Goal: Information Seeking & Learning: Learn about a topic

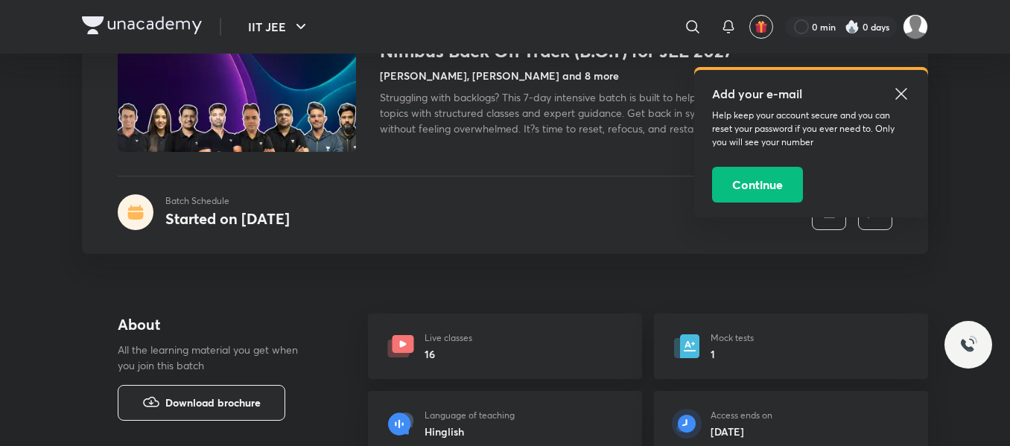
scroll to position [224, 0]
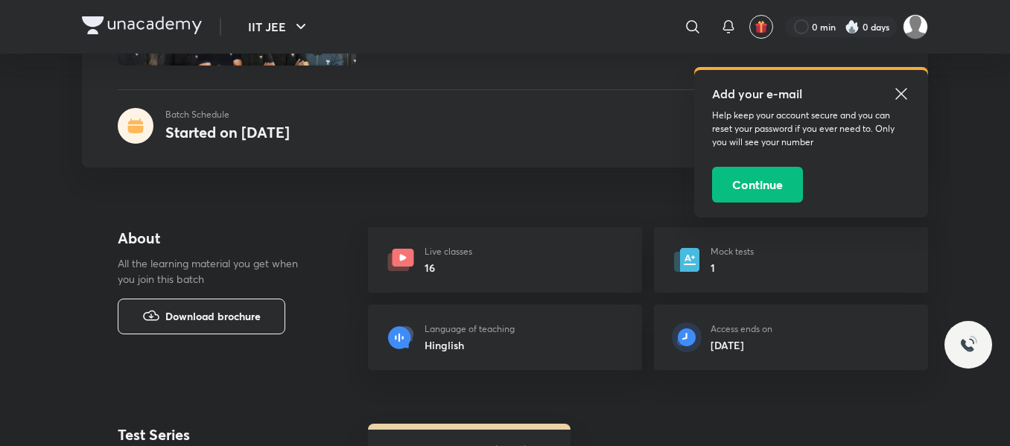
click at [905, 90] on icon at bounding box center [901, 93] width 11 height 11
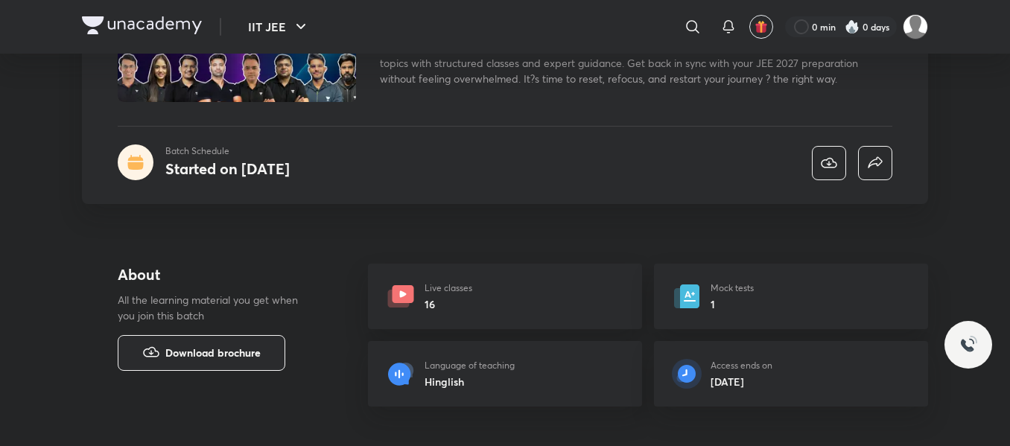
scroll to position [0, 0]
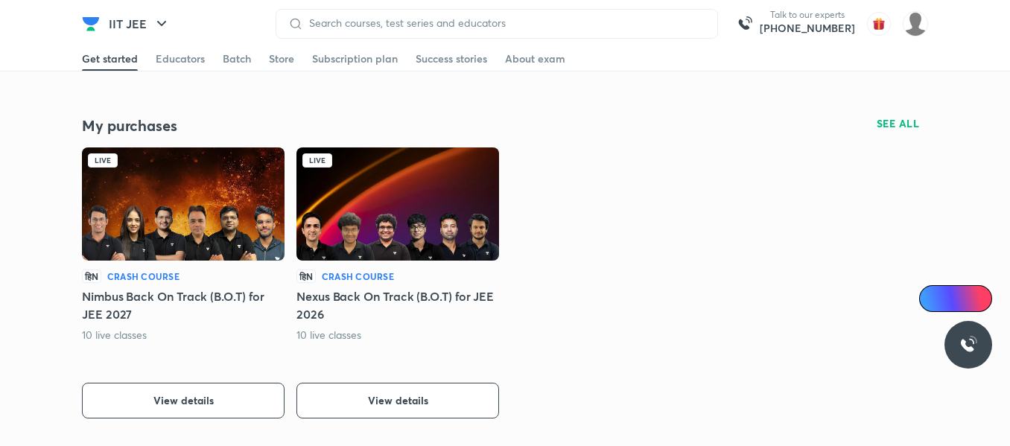
scroll to position [298, 0]
click at [412, 395] on span "View details" at bounding box center [398, 400] width 60 height 15
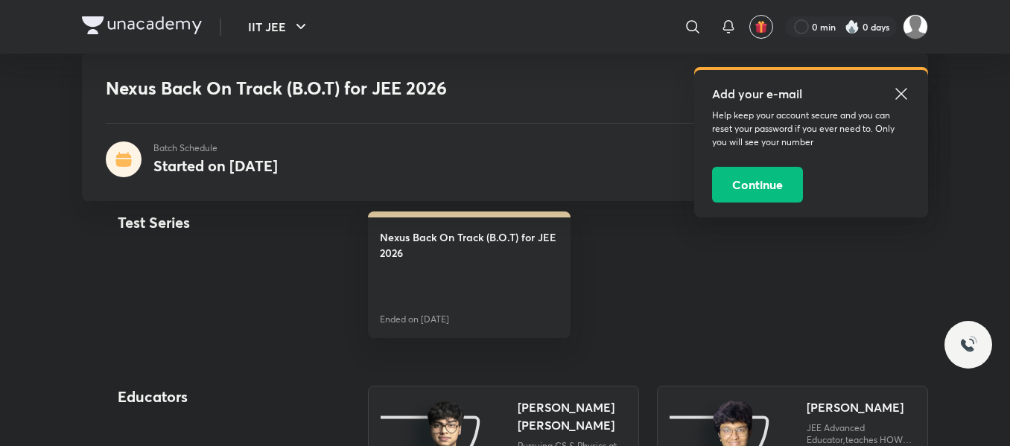
scroll to position [437, 0]
click at [502, 290] on link "Nexus Back On Track (B.O.T) for JEE 2026 Ended on [DATE]" at bounding box center [469, 274] width 203 height 127
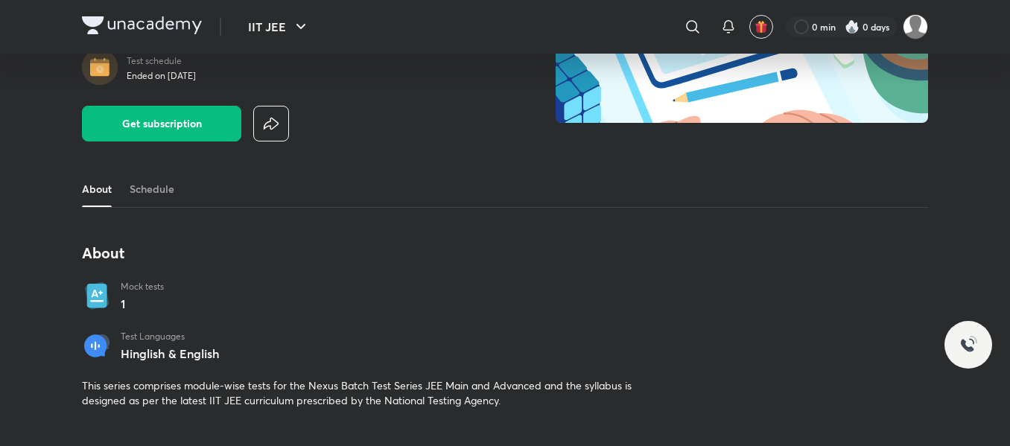
scroll to position [174, 0]
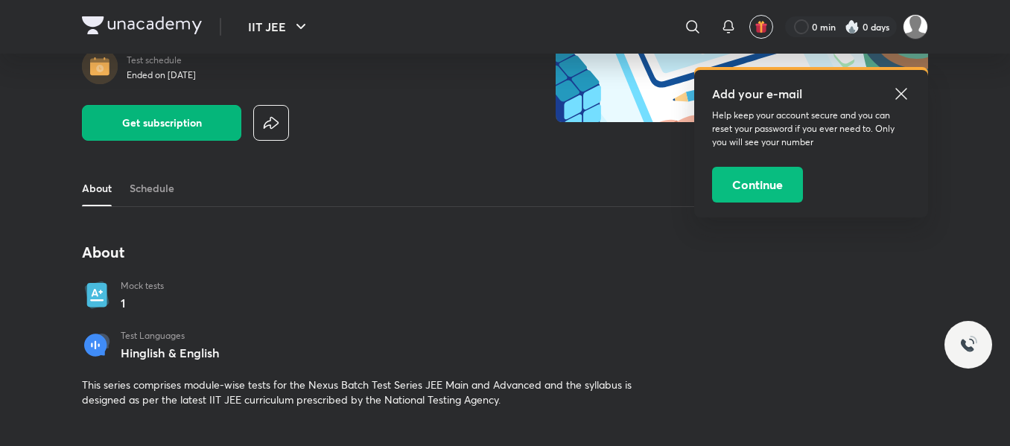
click at [198, 115] on span "Get subscription" at bounding box center [162, 122] width 80 height 15
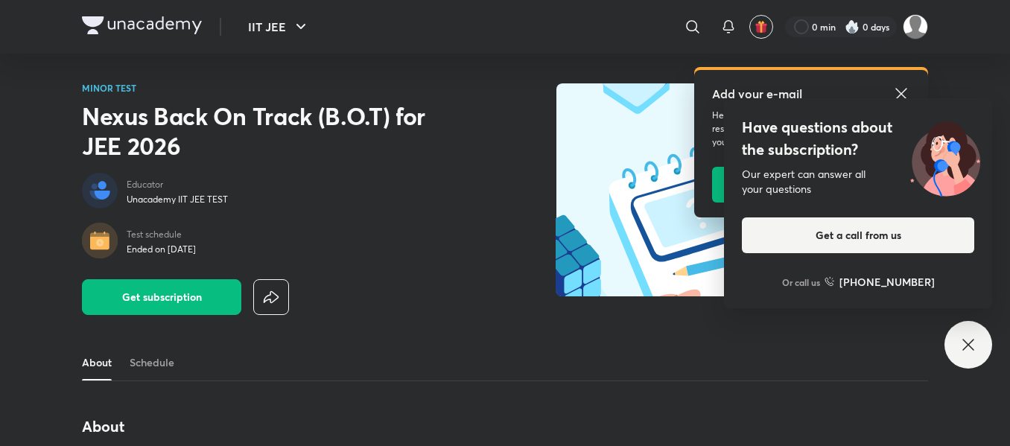
click at [904, 95] on icon at bounding box center [902, 94] width 18 height 18
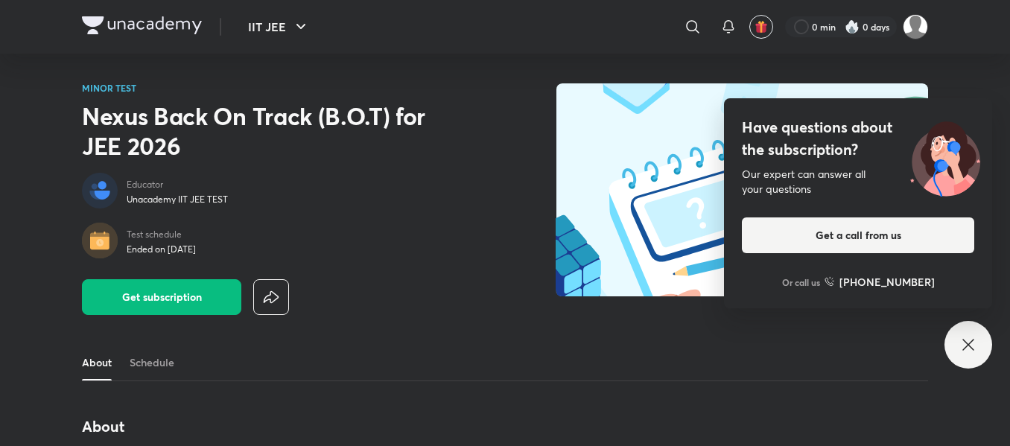
scroll to position [223, 0]
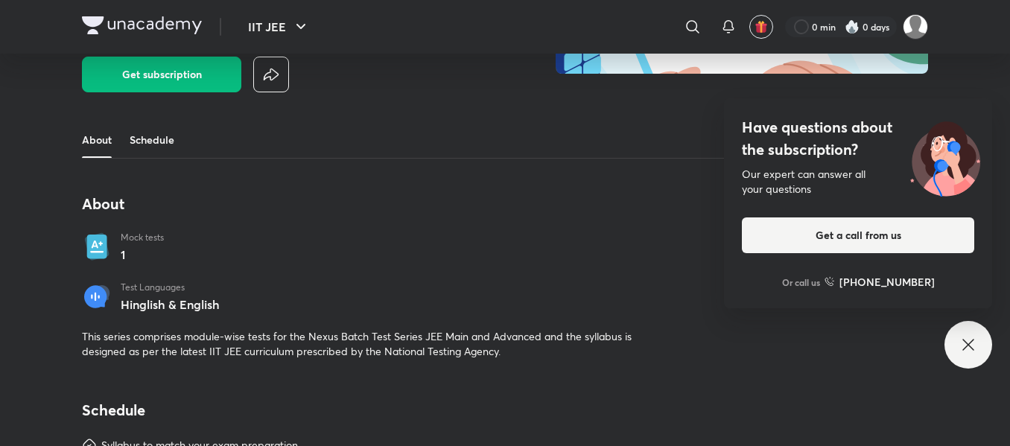
click at [152, 146] on link "Schedule" at bounding box center [152, 140] width 45 height 36
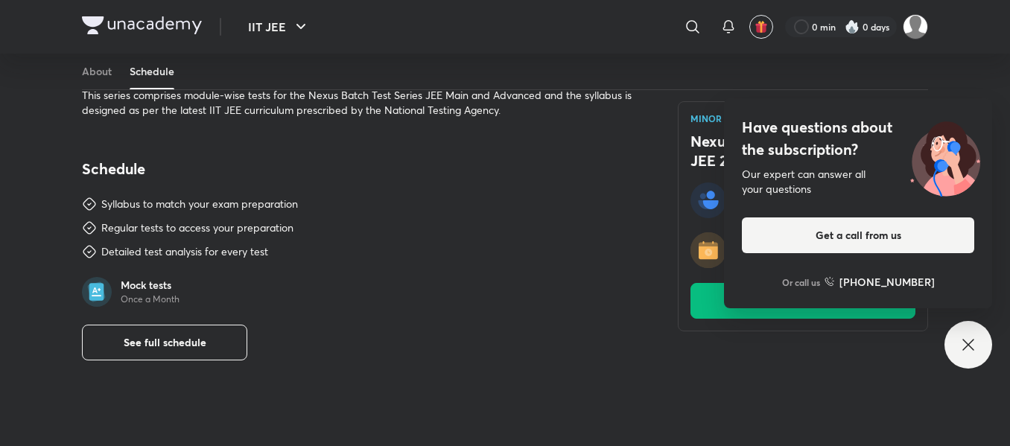
scroll to position [519, 0]
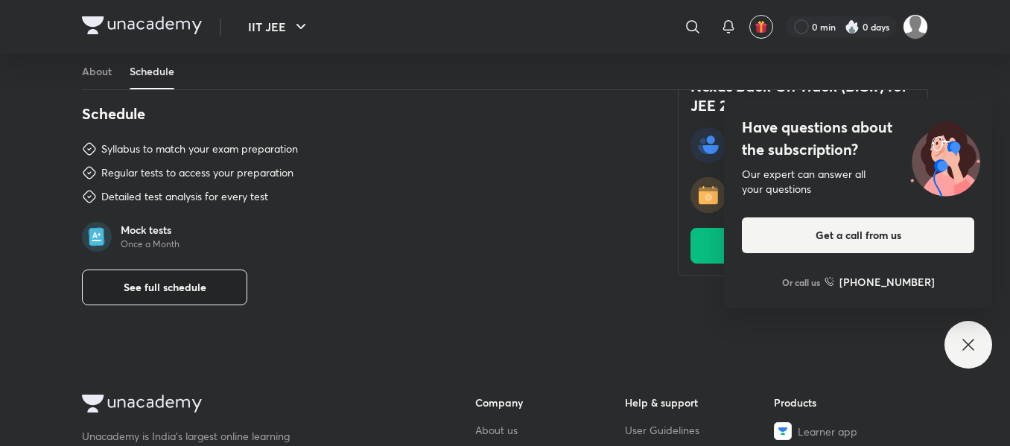
click at [202, 297] on button "See full schedule" at bounding box center [164, 288] width 165 height 36
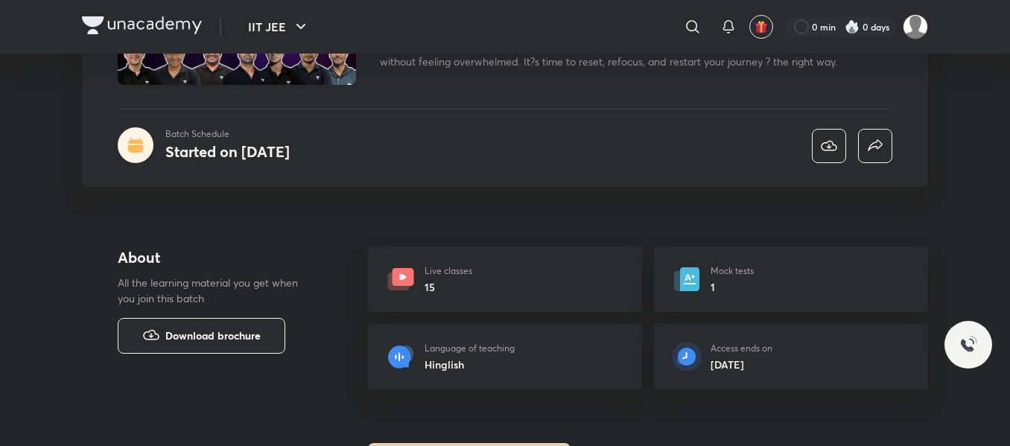
scroll to position [194, 0]
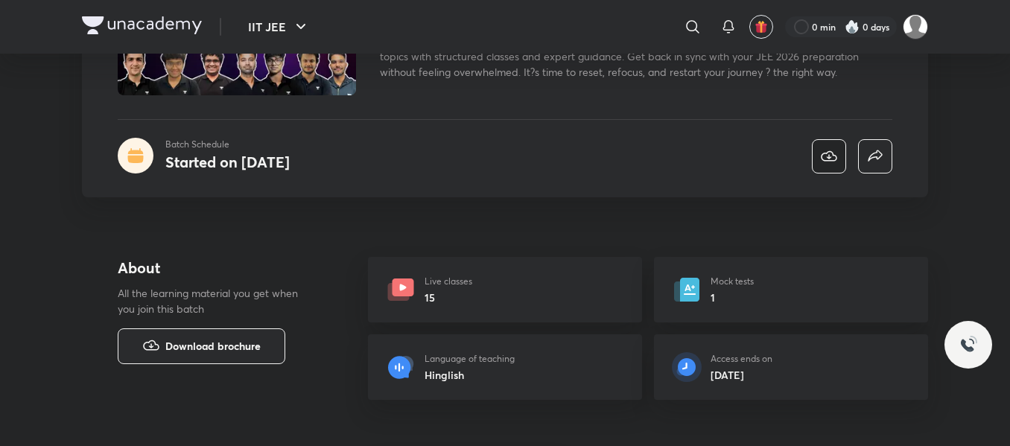
click at [829, 157] on icon "button" at bounding box center [829, 156] width 16 height 10
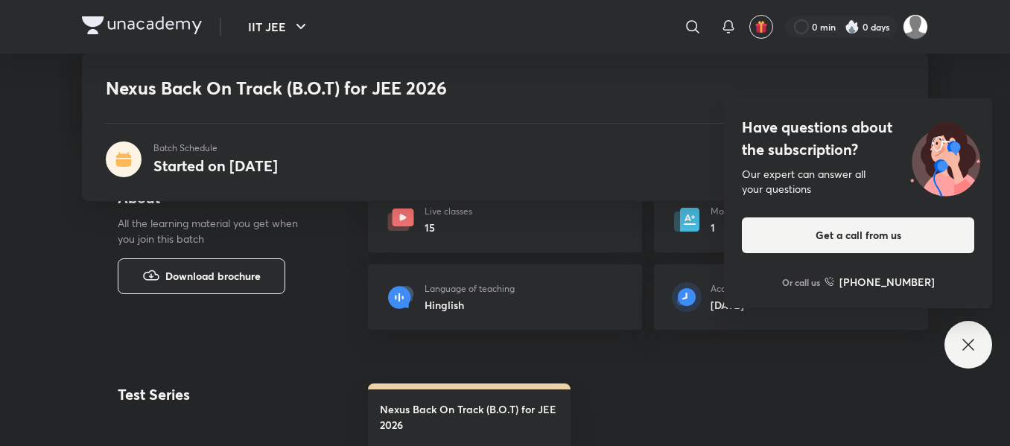
scroll to position [267, 0]
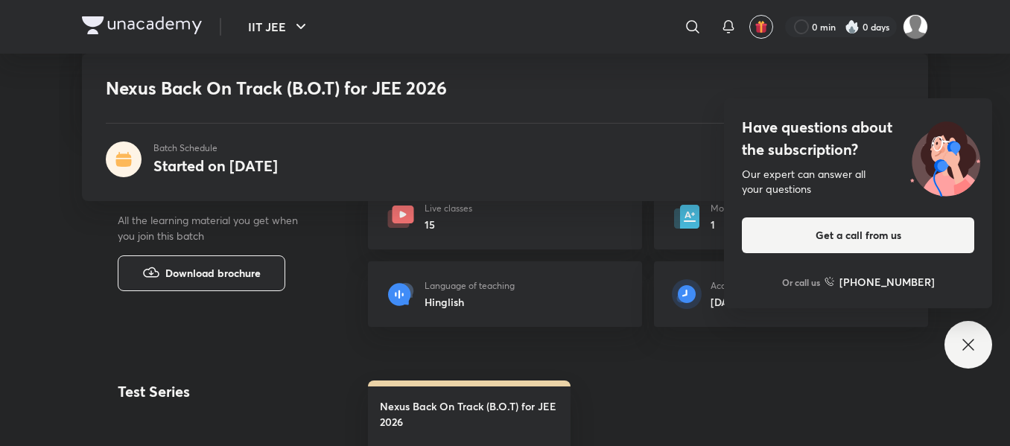
click at [963, 348] on icon at bounding box center [969, 345] width 18 height 18
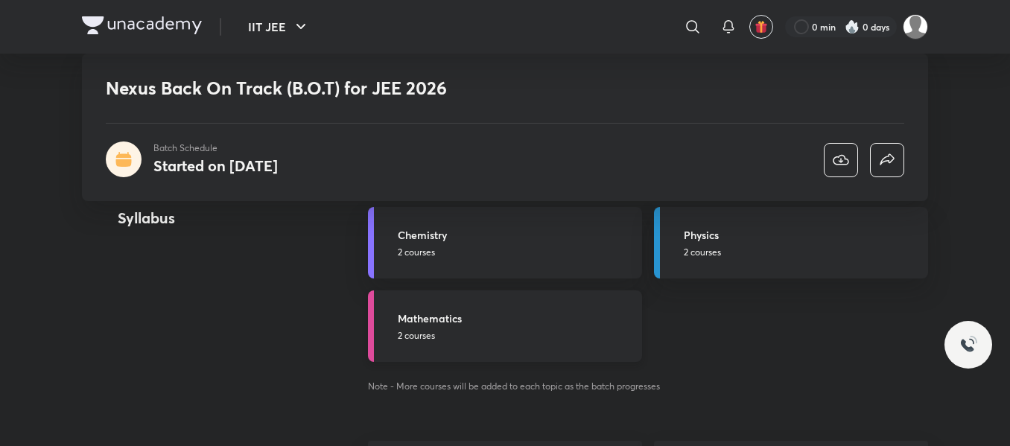
scroll to position [1273, 0]
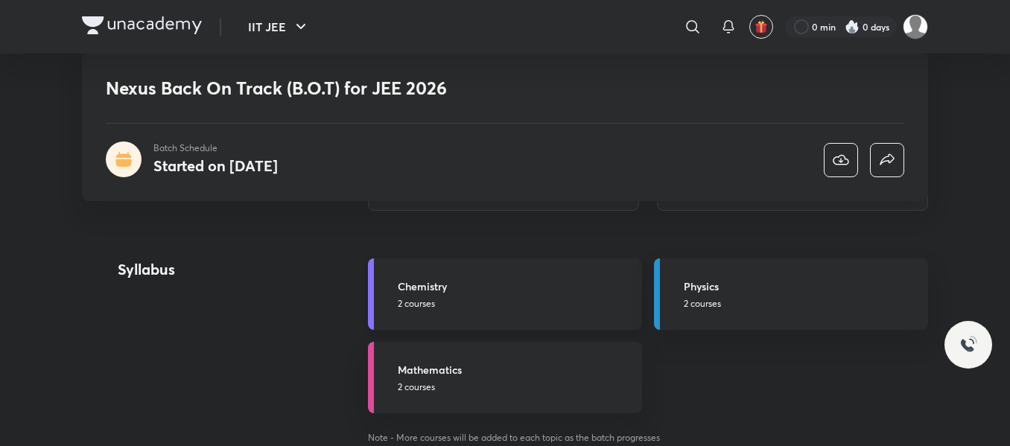
click at [550, 307] on p "2 courses" at bounding box center [515, 303] width 235 height 13
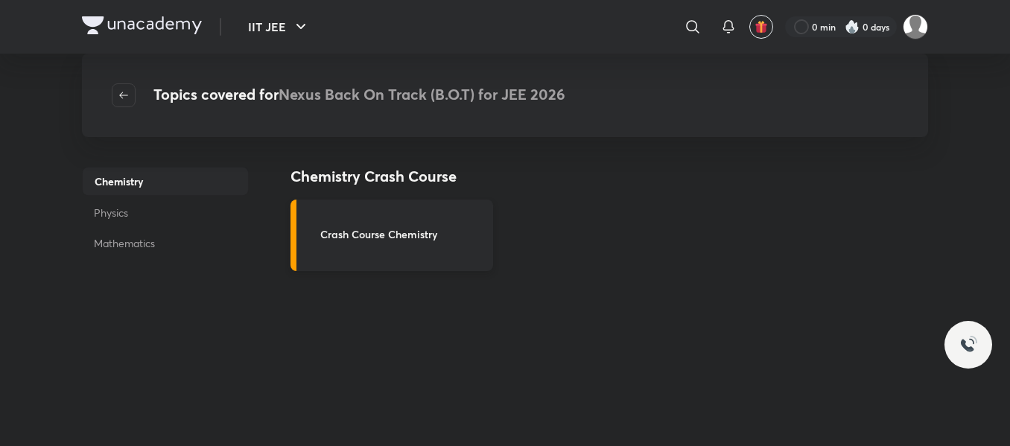
click at [369, 232] on h3 "Crash Course Chemistry" at bounding box center [402, 235] width 164 height 16
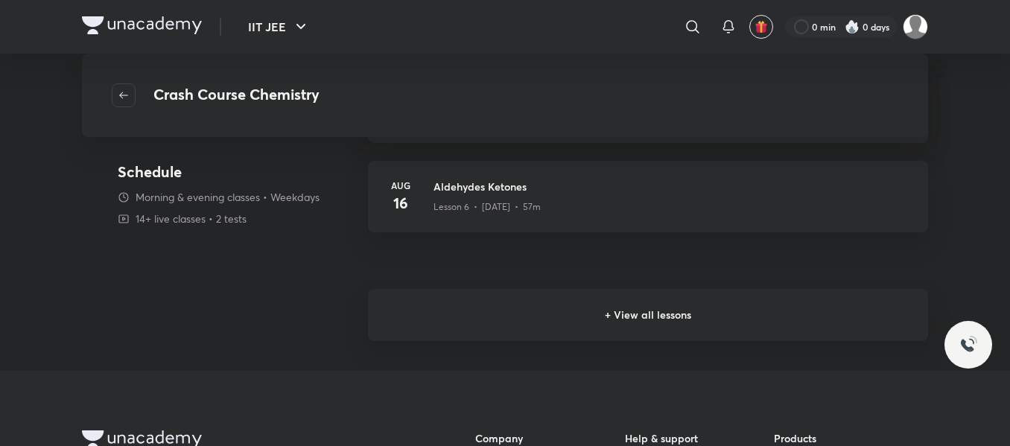
scroll to position [413, 0]
click at [662, 321] on h6 "+ View all lessons" at bounding box center [648, 314] width 560 height 52
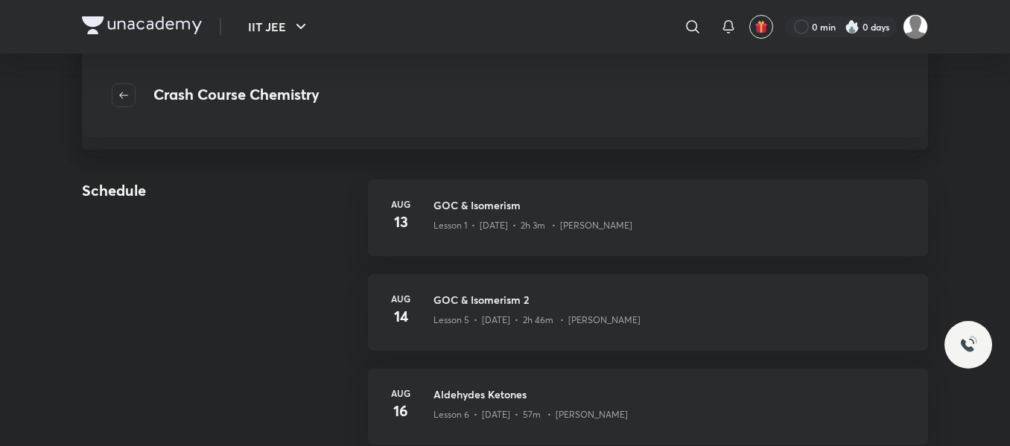
scroll to position [214, 0]
click at [583, 238] on div "GOC & Isomerism Lesson 1 • [DATE] • 2h 3m • [PERSON_NAME]" at bounding box center [672, 218] width 477 height 41
click at [495, 204] on h3 "GOC & Isomerism" at bounding box center [672, 206] width 477 height 16
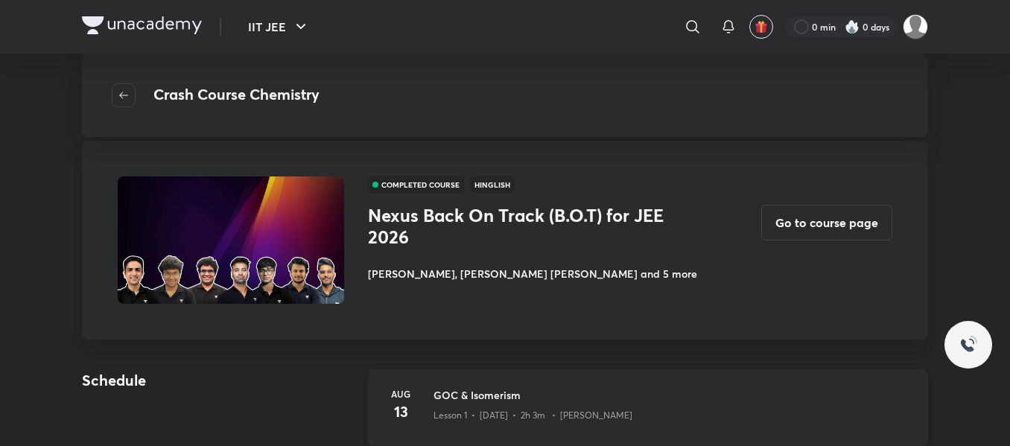
scroll to position [0, 0]
